Goal: Navigation & Orientation: Find specific page/section

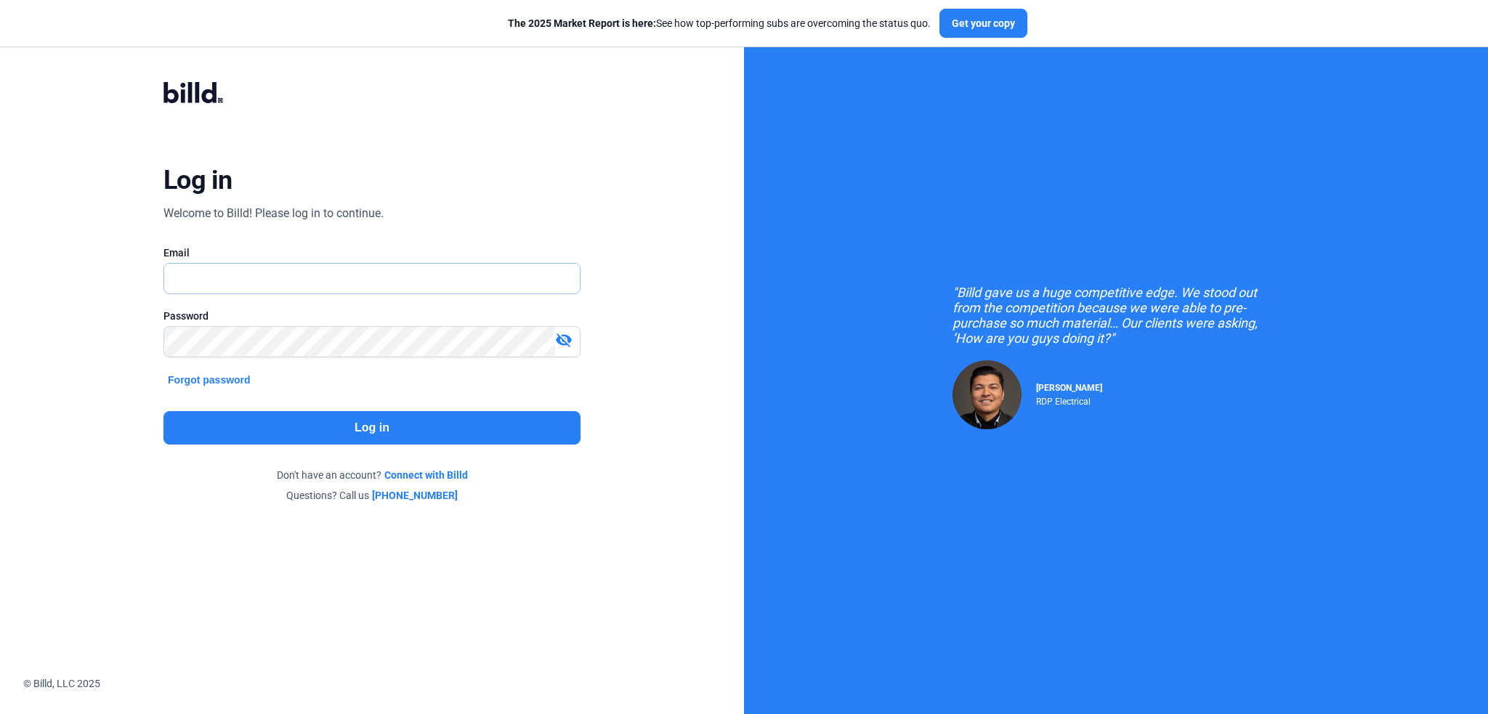
type input "[EMAIL_ADDRESS][DOMAIN_NAME]"
click at [408, 419] on button "Log in" at bounding box center [371, 427] width 417 height 33
